Goal: Task Accomplishment & Management: Use online tool/utility

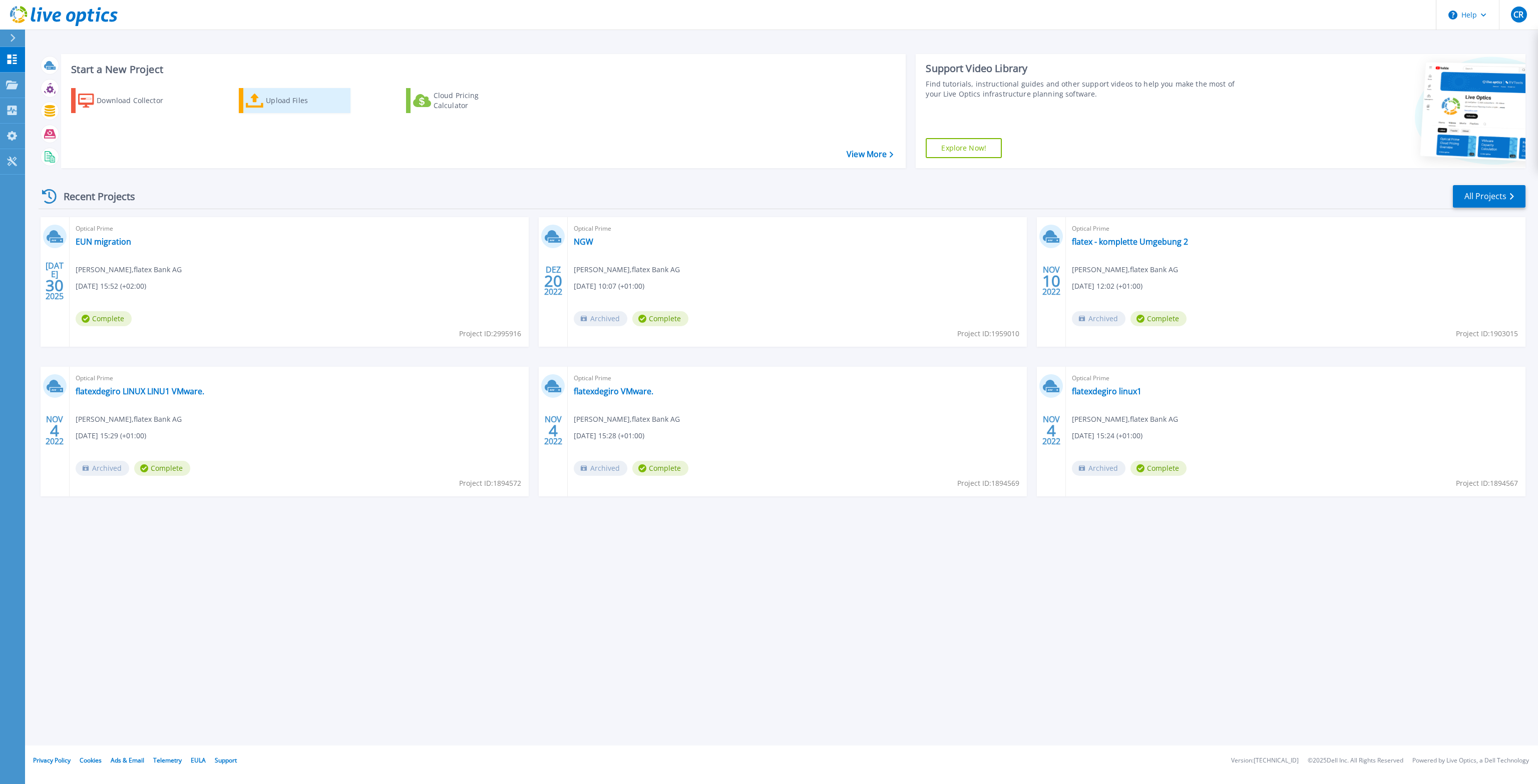
click at [248, 100] on icon at bounding box center [255, 101] width 18 height 15
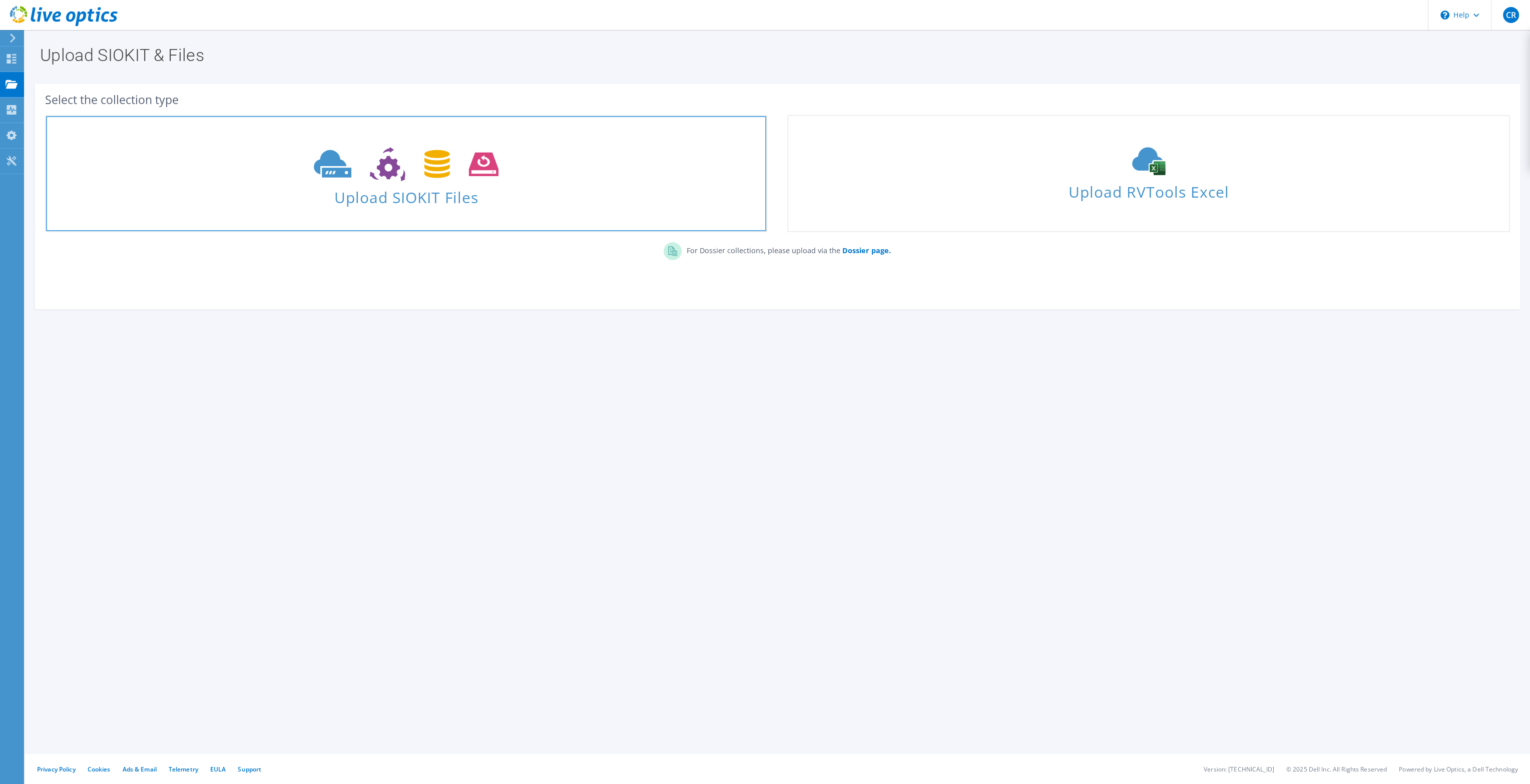
click at [440, 186] on span "Upload SIOKIT Files" at bounding box center [406, 195] width 720 height 22
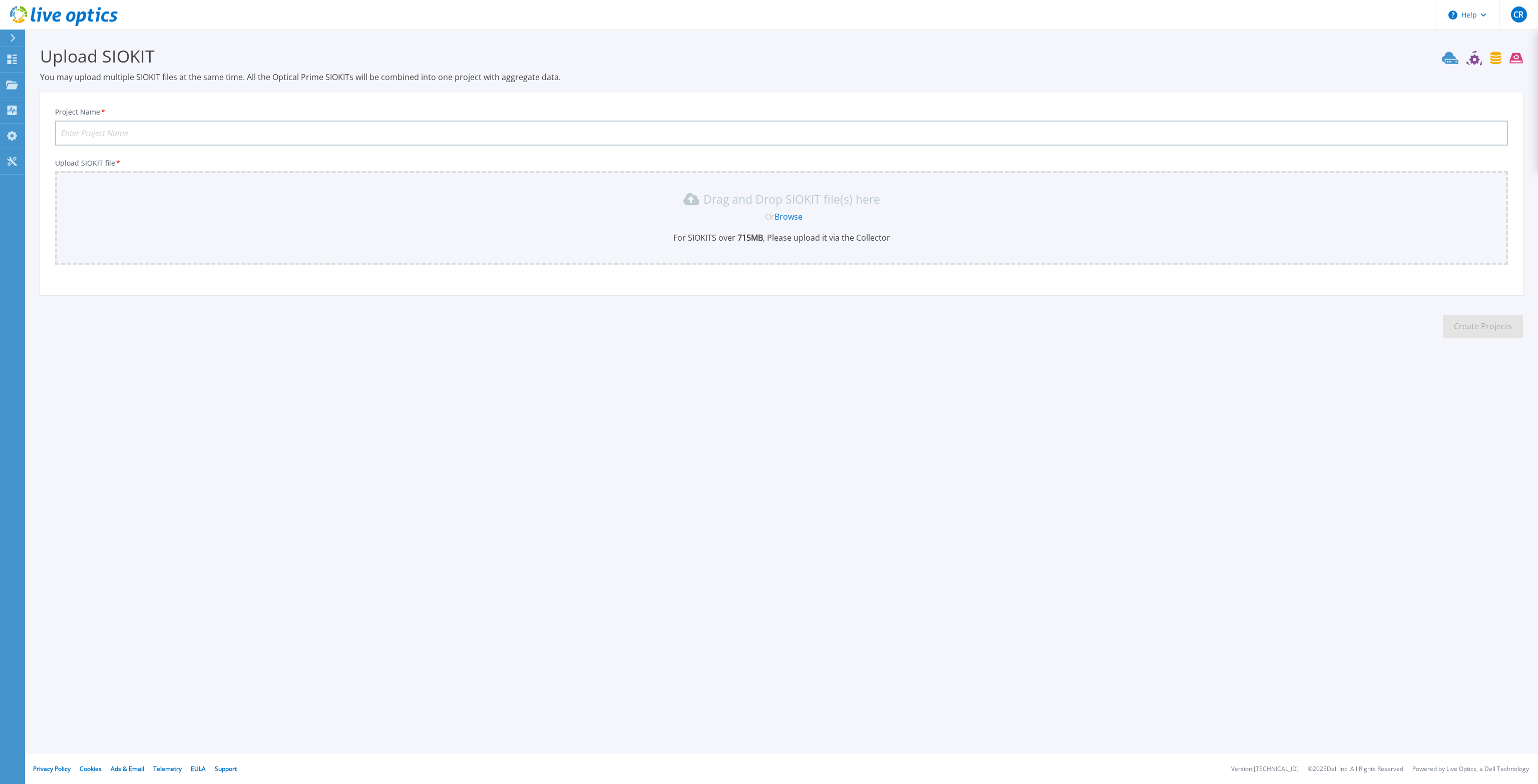
click at [783, 216] on link "Browse" at bounding box center [788, 216] width 28 height 11
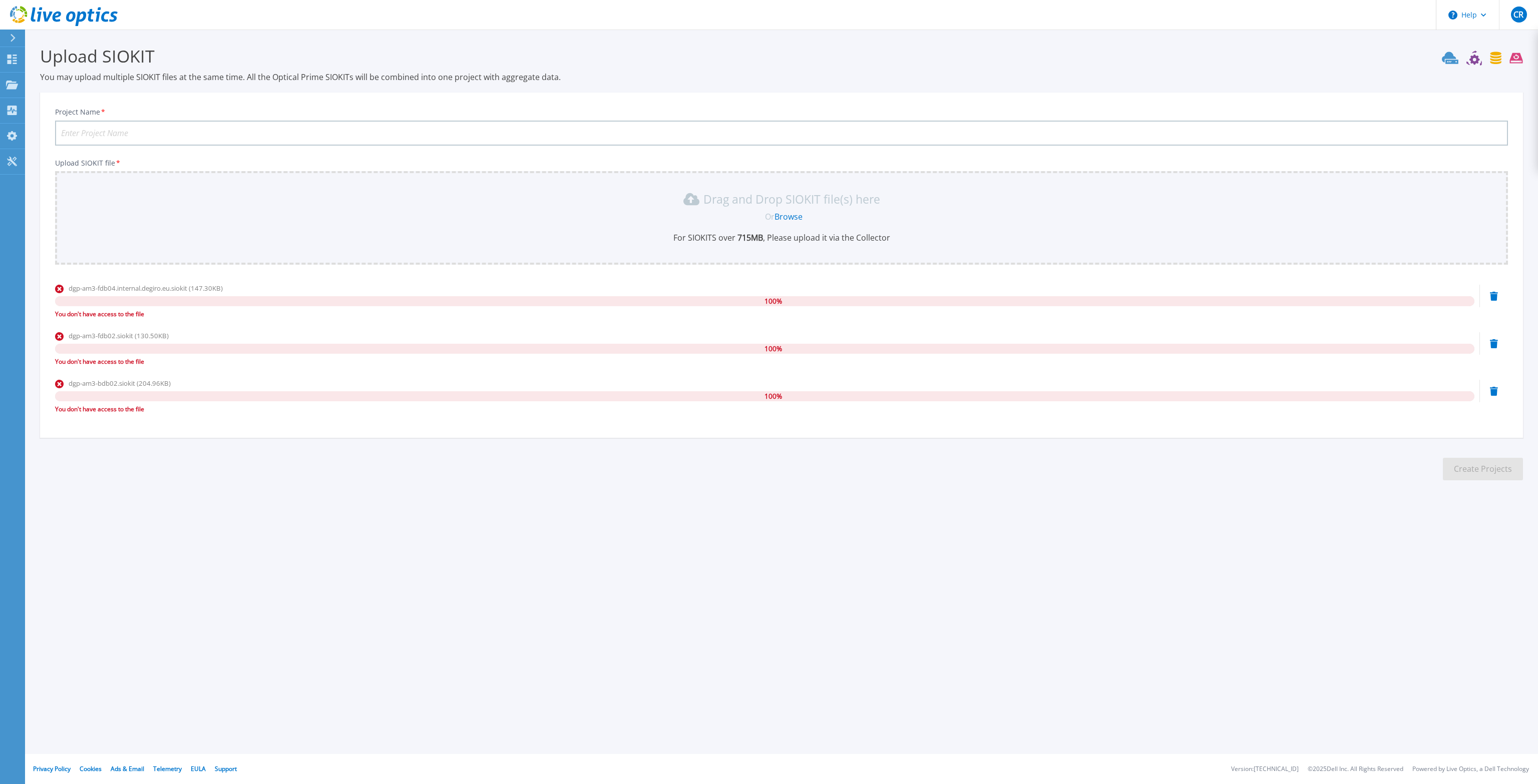
click at [1445, 578] on div "Help CR Endbenutzer Christoph Reeber christoph.reeber@flatexdegiro.com flatex B…" at bounding box center [769, 392] width 1538 height 784
